Goal: Use online tool/utility: Utilize a website feature to perform a specific function

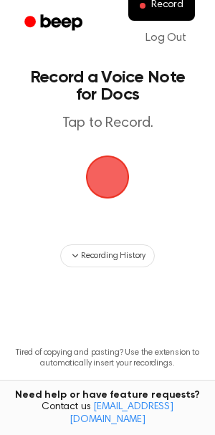
drag, startPoint x: 99, startPoint y: 160, endPoint x: 58, endPoint y: 135, distance: 47.5
click at [58, 135] on main "Record a Voice Note for Docs Tap to Record. Recording History Tired of copying …" at bounding box center [107, 230] width 215 height 460
click at [91, 172] on span "button" at bounding box center [107, 177] width 74 height 74
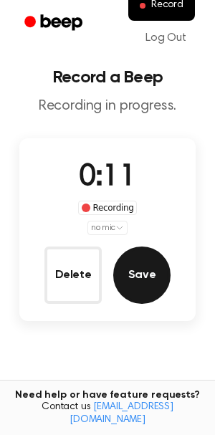
click at [129, 292] on button "Save" at bounding box center [141, 274] width 57 height 57
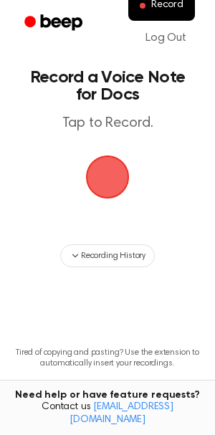
click at [115, 173] on span "button" at bounding box center [107, 177] width 40 height 40
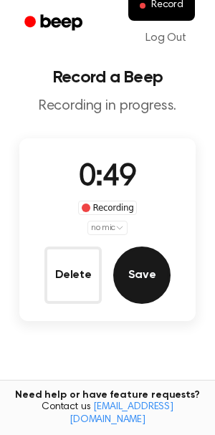
click at [137, 262] on button "Save" at bounding box center [141, 274] width 57 height 57
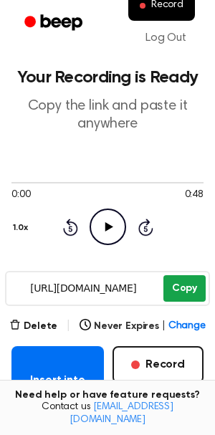
click at [178, 286] on button "Copy" at bounding box center [184, 288] width 42 height 26
